Goal: Complete application form

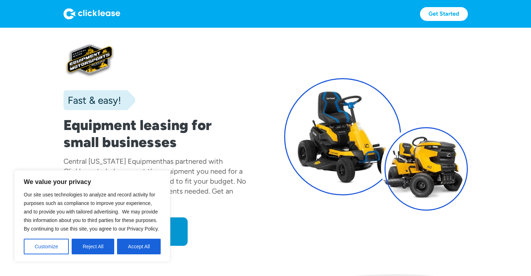
click at [137, 247] on button "Accept All" at bounding box center [139, 246] width 44 height 16
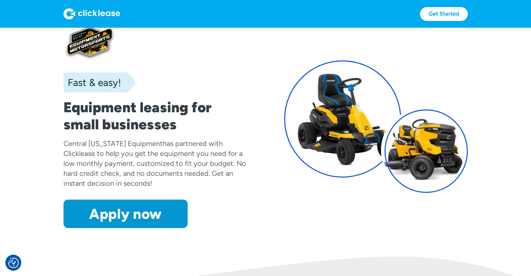
scroll to position [22, 0]
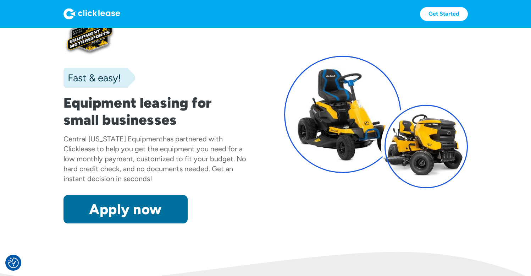
click at [161, 207] on link "Apply now" at bounding box center [125, 209] width 124 height 28
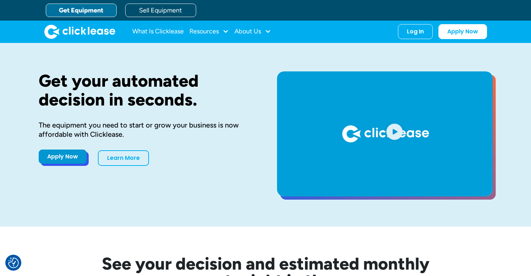
click at [71, 157] on link "Apply Now" at bounding box center [63, 156] width 48 height 14
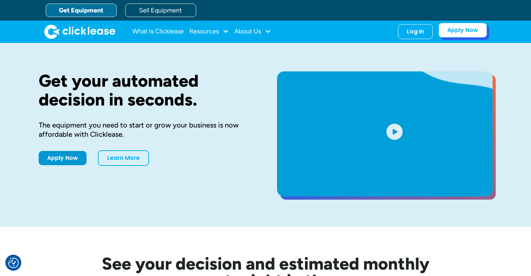
click at [462, 33] on link "Apply Now" at bounding box center [462, 30] width 49 height 15
